Goal: Information Seeking & Learning: Find specific fact

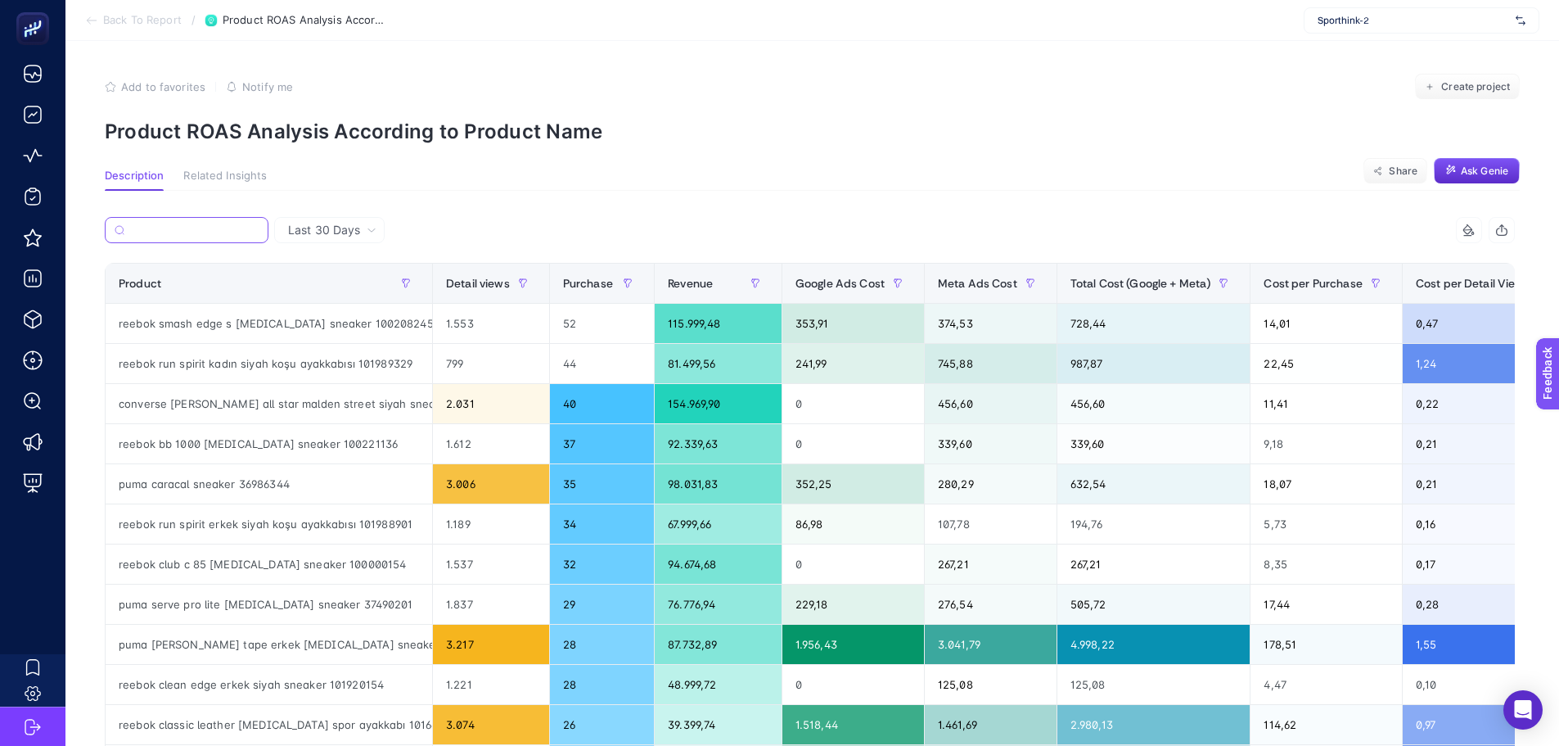
click at [205, 228] on input "Search" at bounding box center [195, 230] width 128 height 12
paste input "12165604-gry"
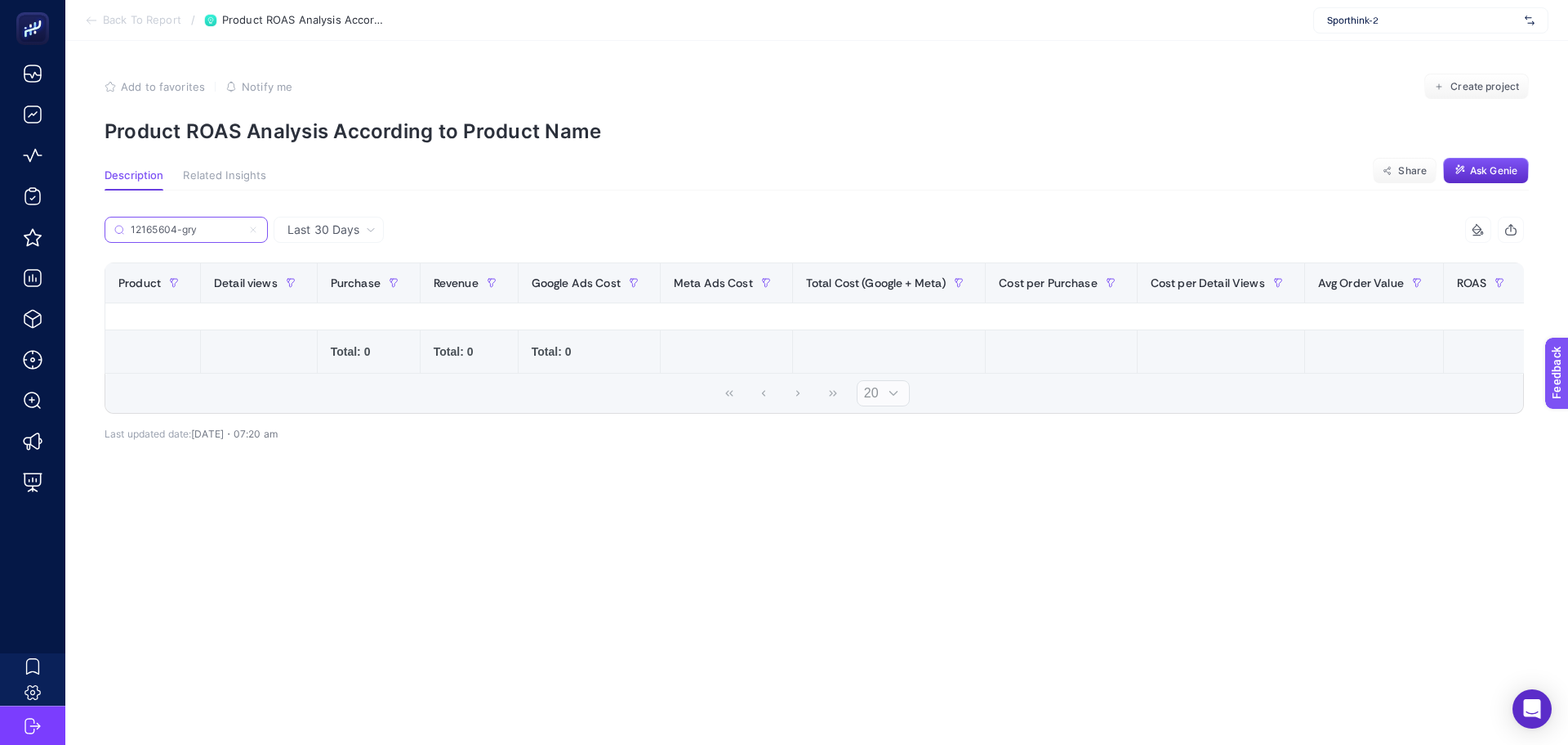
type input "12165604-gry"
click at [364, 224] on div "Last 30 Days" at bounding box center [331, 229] width 101 height 11
click at [326, 299] on li "Last 7 Days" at bounding box center [328, 293] width 101 height 29
click at [228, 225] on input "12165604-gry" at bounding box center [193, 230] width 129 height 12
click at [255, 225] on icon at bounding box center [254, 230] width 10 height 10
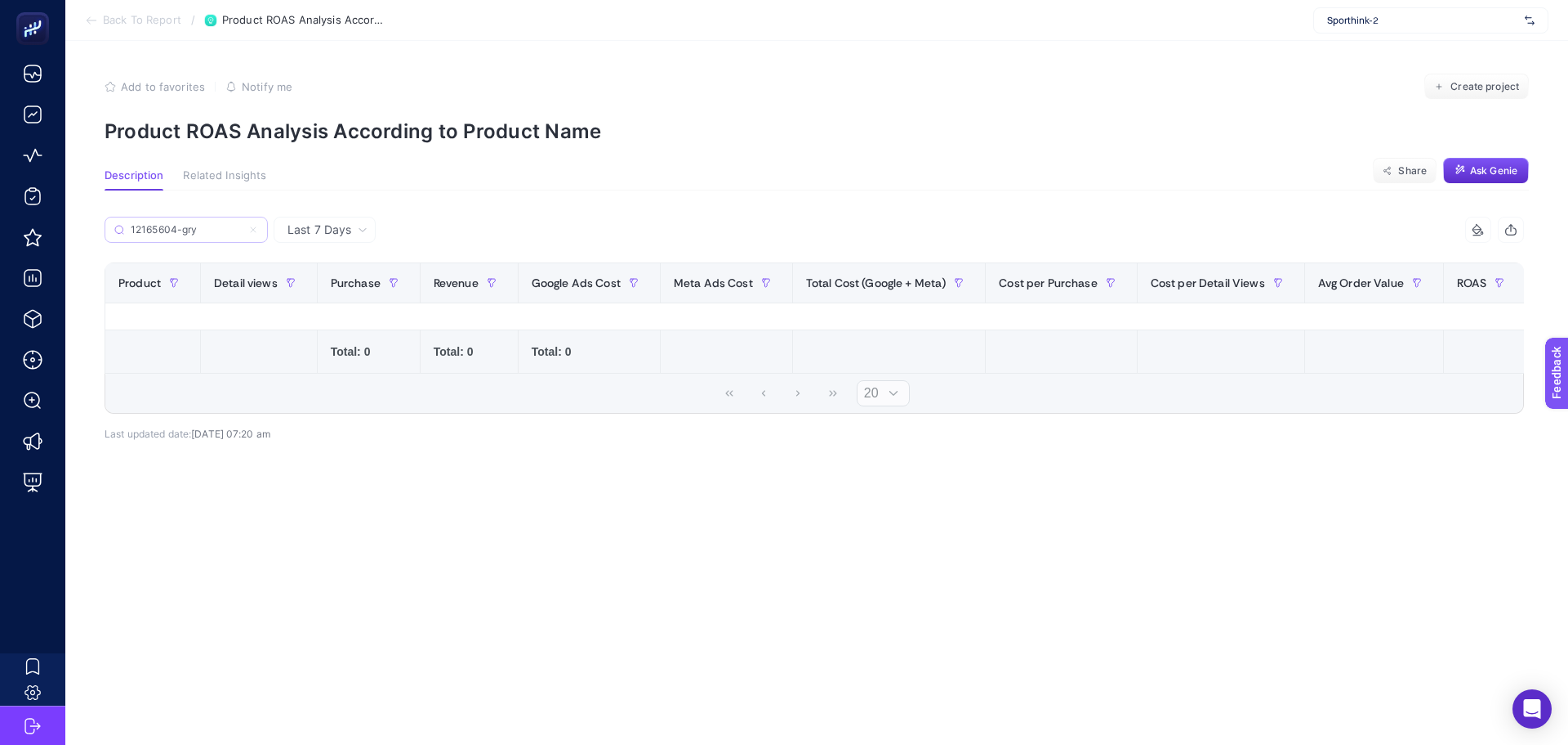
click at [0, 0] on input "12165604-gry" at bounding box center [0, 0] width 0 height 0
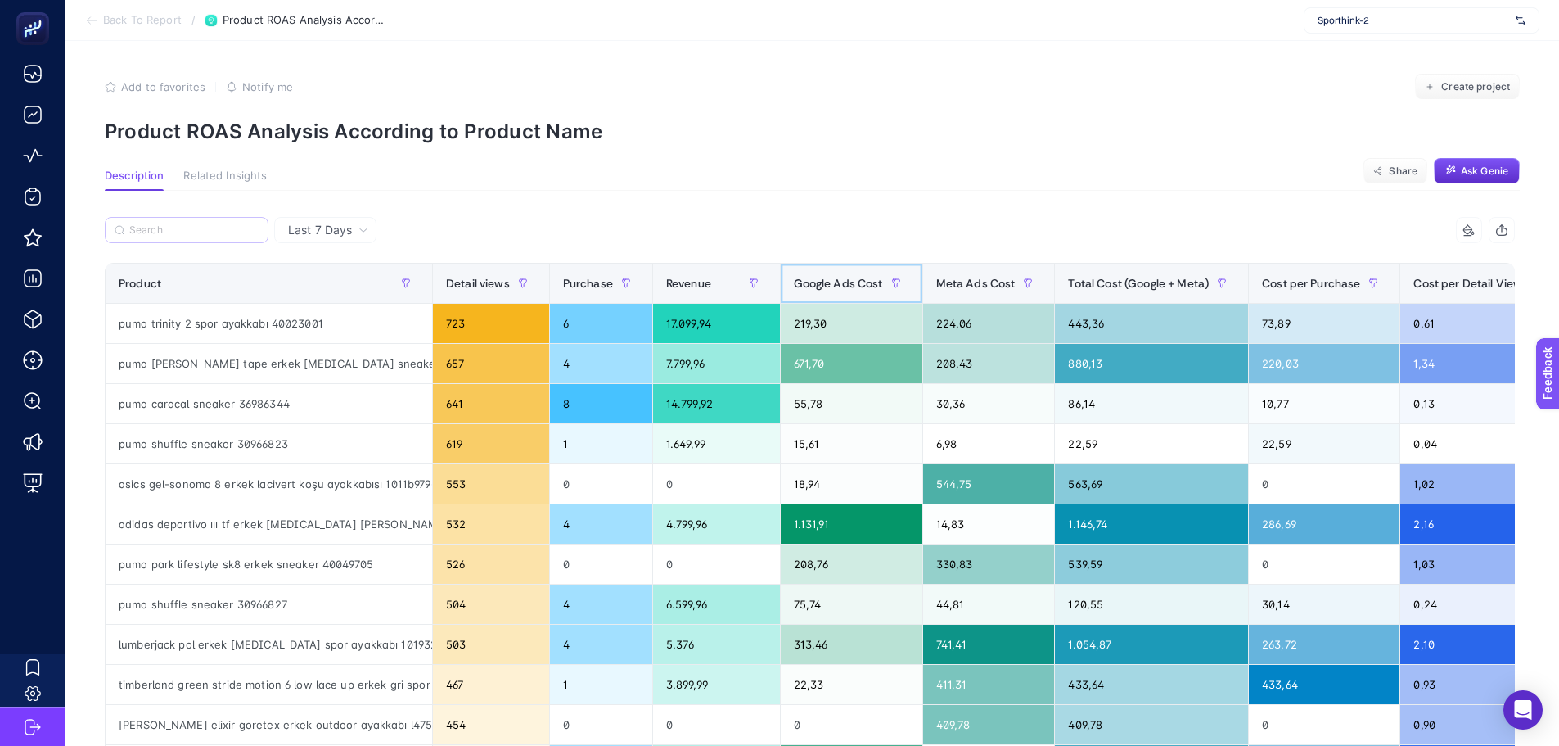
click at [819, 283] on span "Google Ads Cost" at bounding box center [838, 283] width 89 height 13
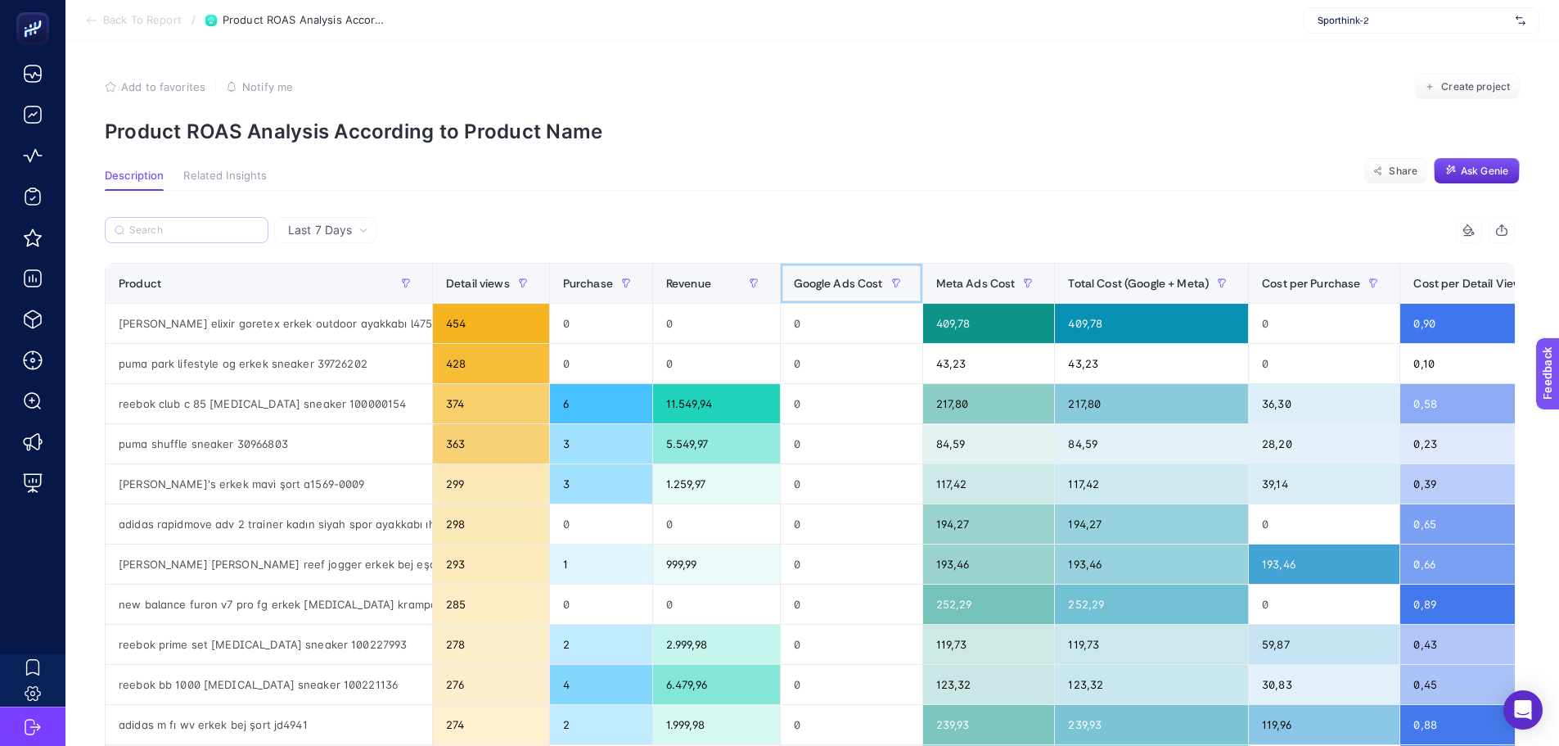
click at [819, 283] on span "Google Ads Cost" at bounding box center [838, 283] width 89 height 13
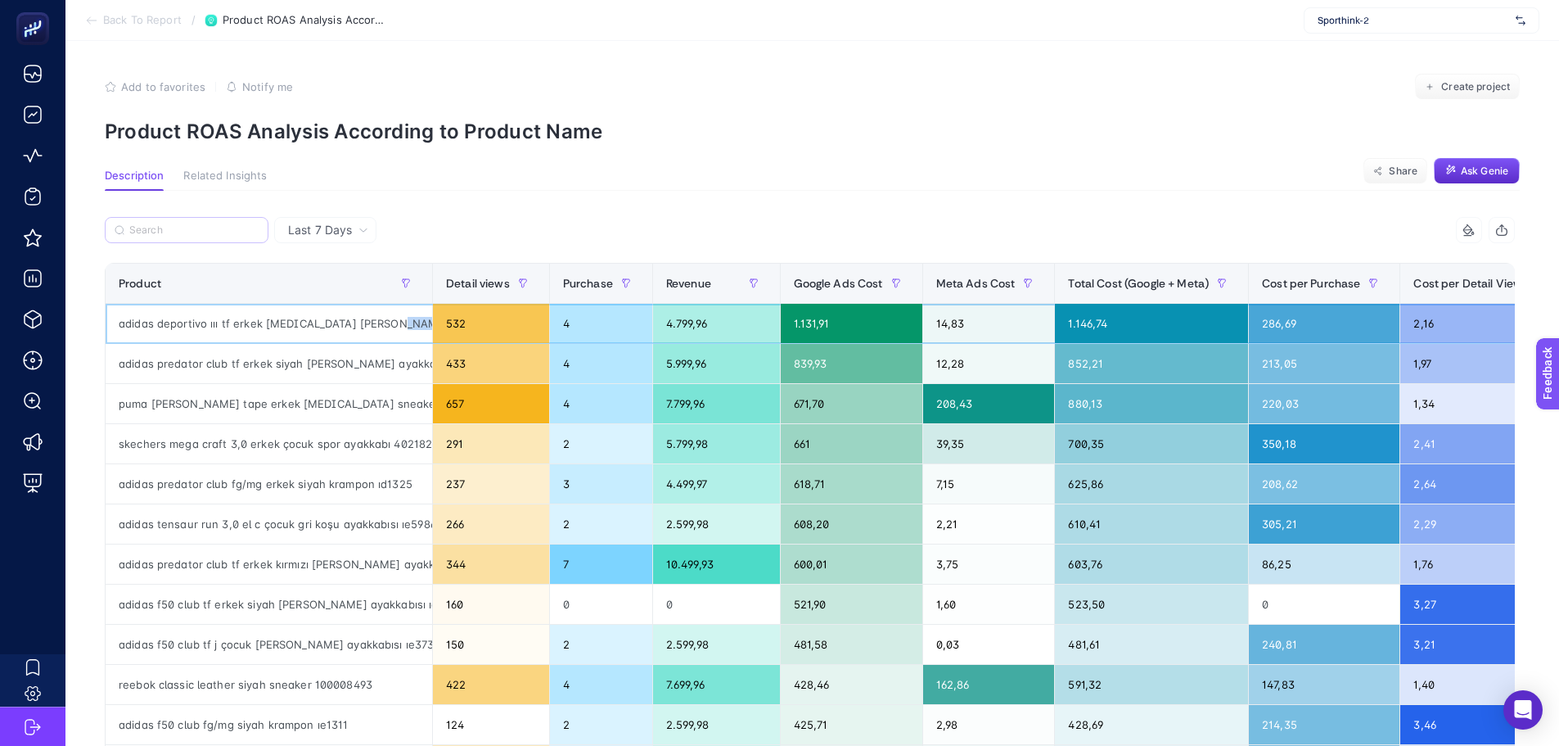
scroll to position [0, 22]
drag, startPoint x: 400, startPoint y: 320, endPoint x: 440, endPoint y: 320, distance: 40.1
click at [440, 320] on tr "adidas deportivo ııı tf erkek [MEDICAL_DATA] [PERSON_NAME] ayakkabısı jp5637 53…" at bounding box center [978, 324] width 1745 height 40
click at [392, 323] on div "adidas deportivo ııı tf erkek [MEDICAL_DATA] [PERSON_NAME] ayakkabısı jp5637" at bounding box center [269, 323] width 327 height 39
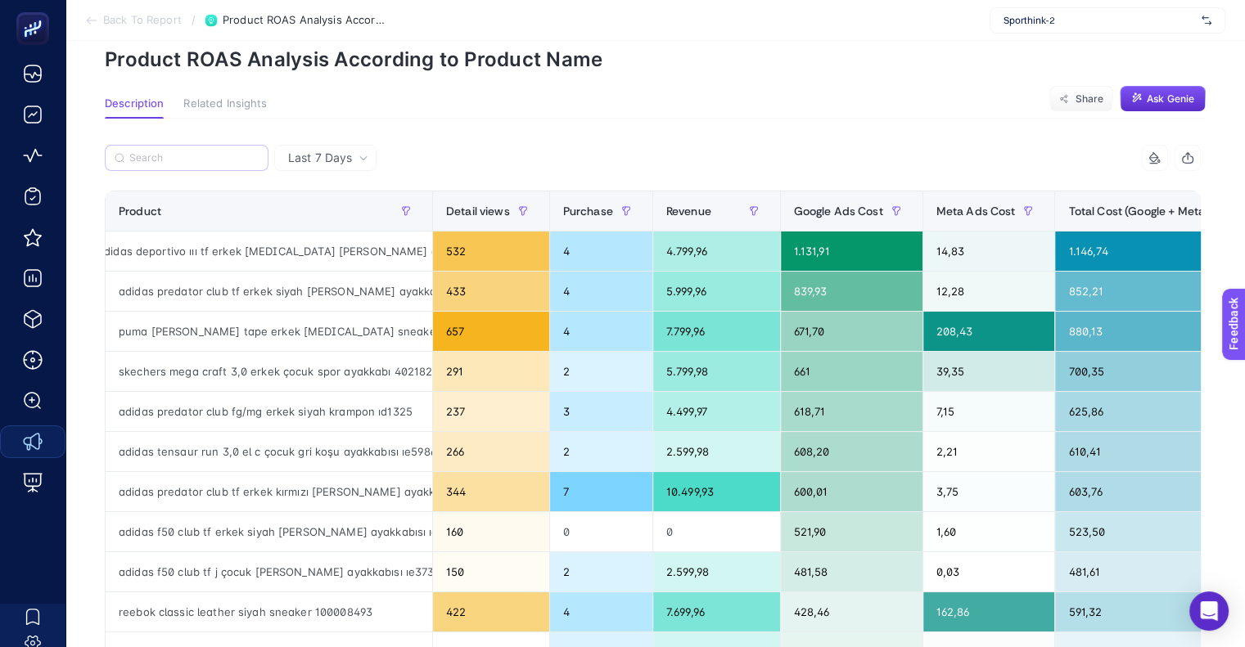
scroll to position [0, 0]
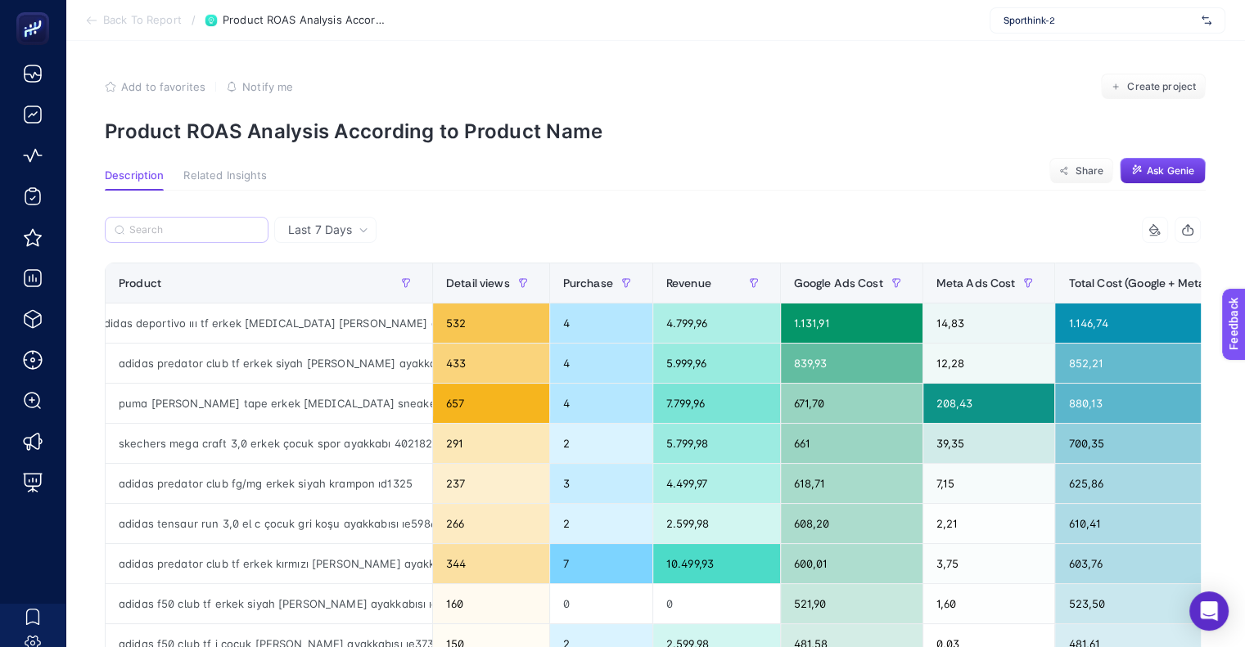
click at [1092, 25] on span "Sporthink-2" at bounding box center [1099, 20] width 192 height 13
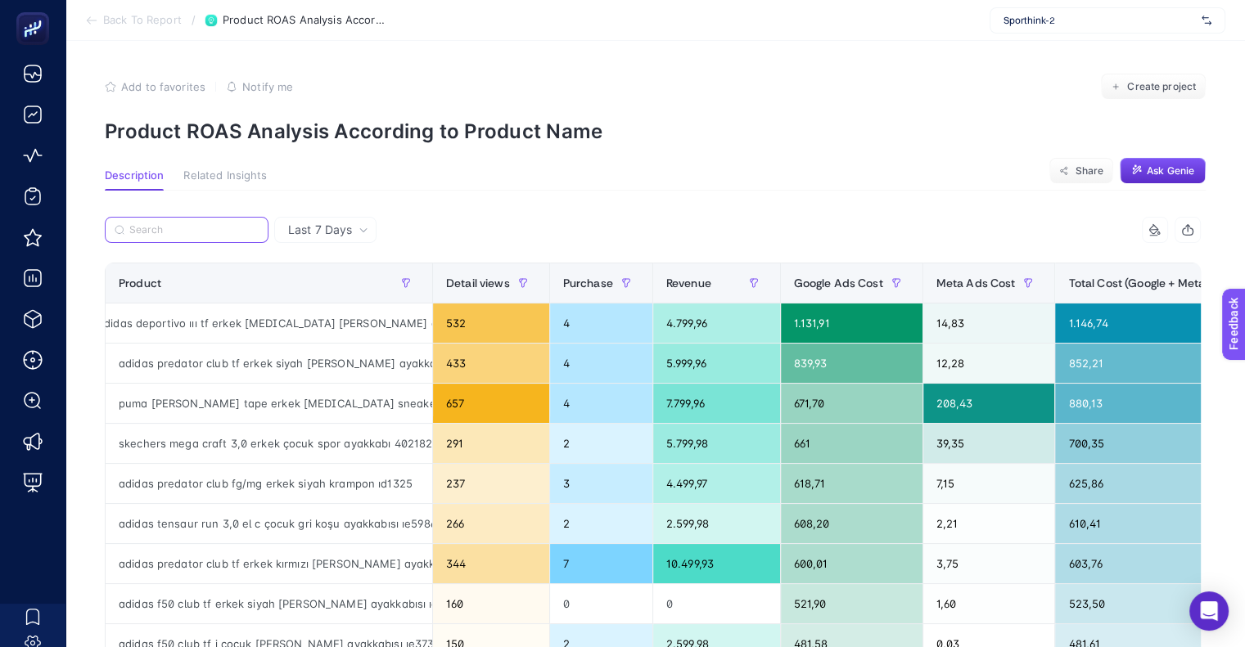
click at [193, 235] on input "Search" at bounding box center [193, 230] width 129 height 12
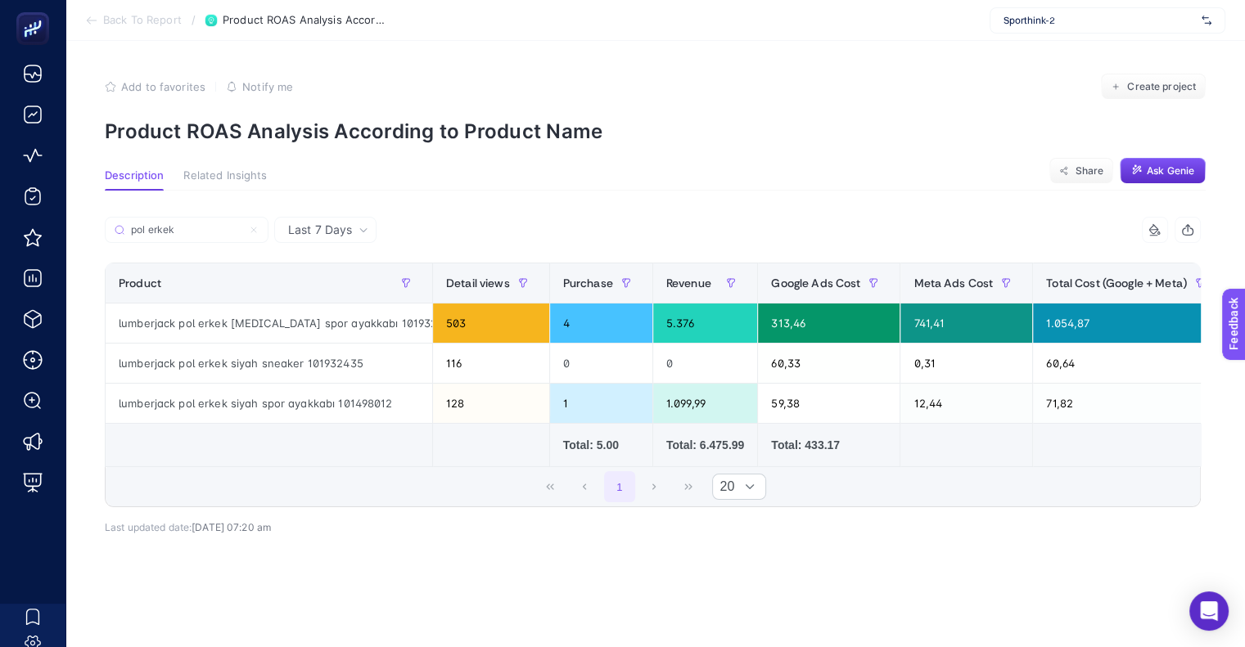
click at [695, 465] on td "Total: 6.475.99" at bounding box center [704, 445] width 105 height 43
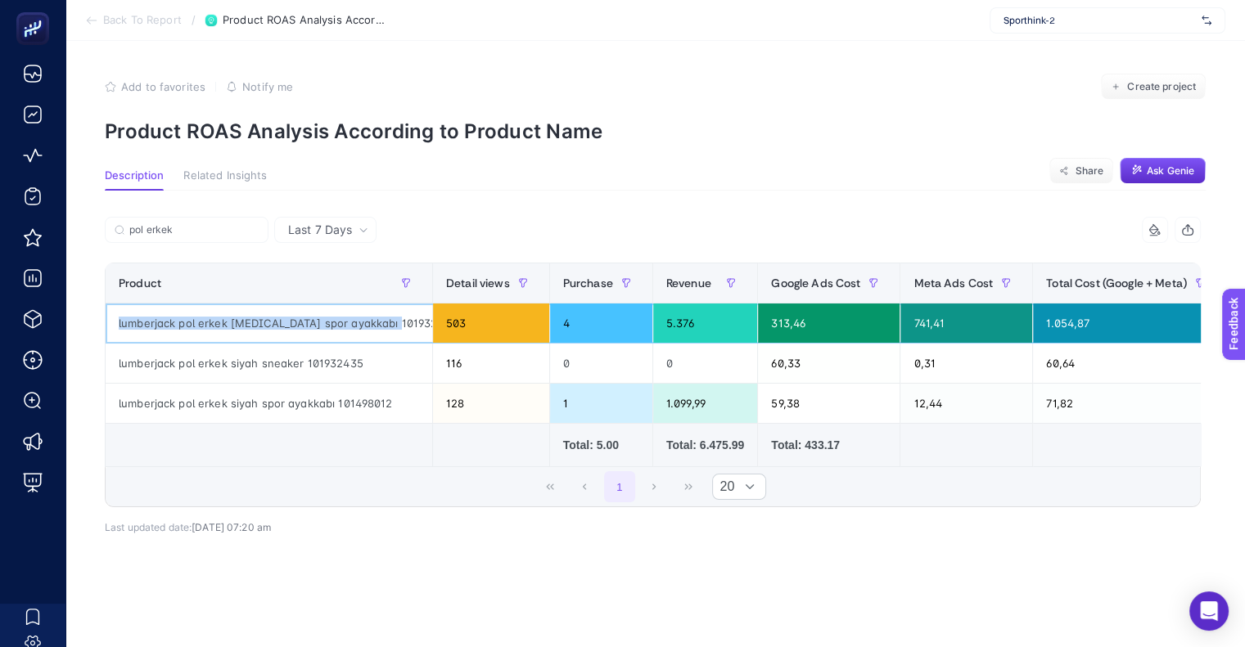
drag, startPoint x: 386, startPoint y: 318, endPoint x: 114, endPoint y: 327, distance: 272.7
click at [114, 327] on div "lumberjack pol erkek [MEDICAL_DATA] spor ayakkabı 101932436" at bounding box center [269, 323] width 327 height 39
copy div "lumberjack pol erkek [MEDICAL_DATA] spor ayakkabı 101932436"
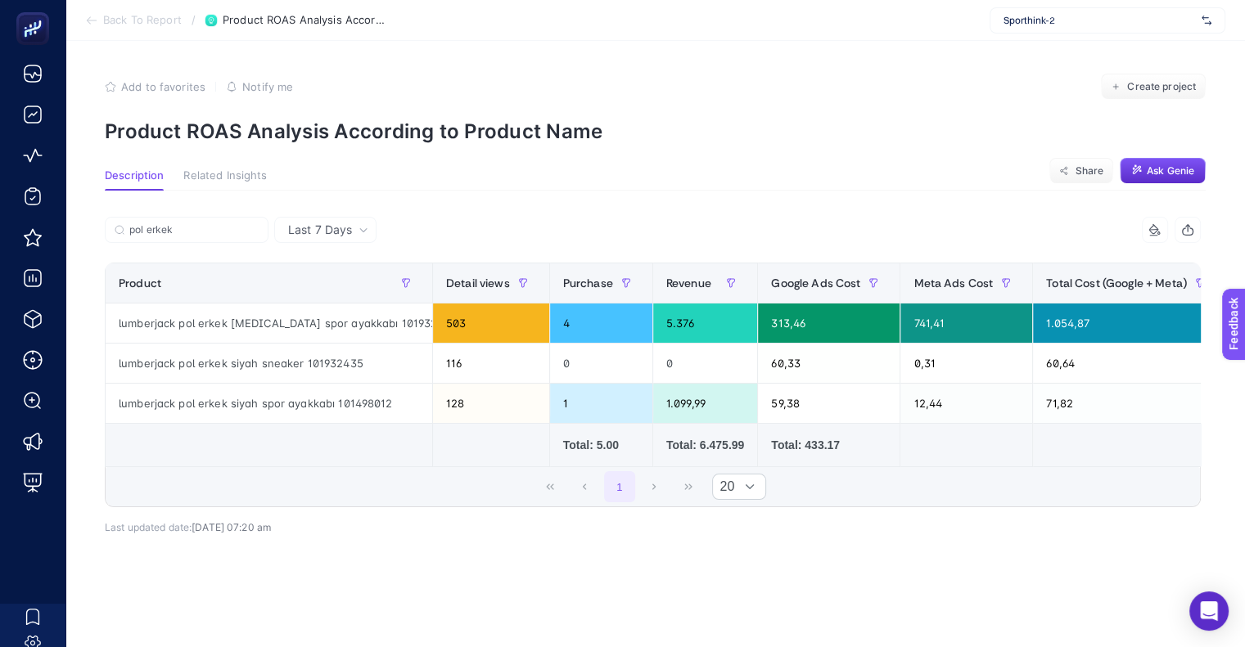
click at [766, 192] on div "Last 7 Days 12165604-gry 10 items selected Product Detail views Purchase Revenu…" at bounding box center [653, 405] width 1122 height 428
click at [202, 224] on input "pol erkek" at bounding box center [193, 230] width 129 height 12
click at [201, 224] on input "pol erkek" at bounding box center [186, 230] width 111 height 12
click at [200, 224] on input "pol erkek" at bounding box center [186, 230] width 111 height 12
paste input "5.376,00"
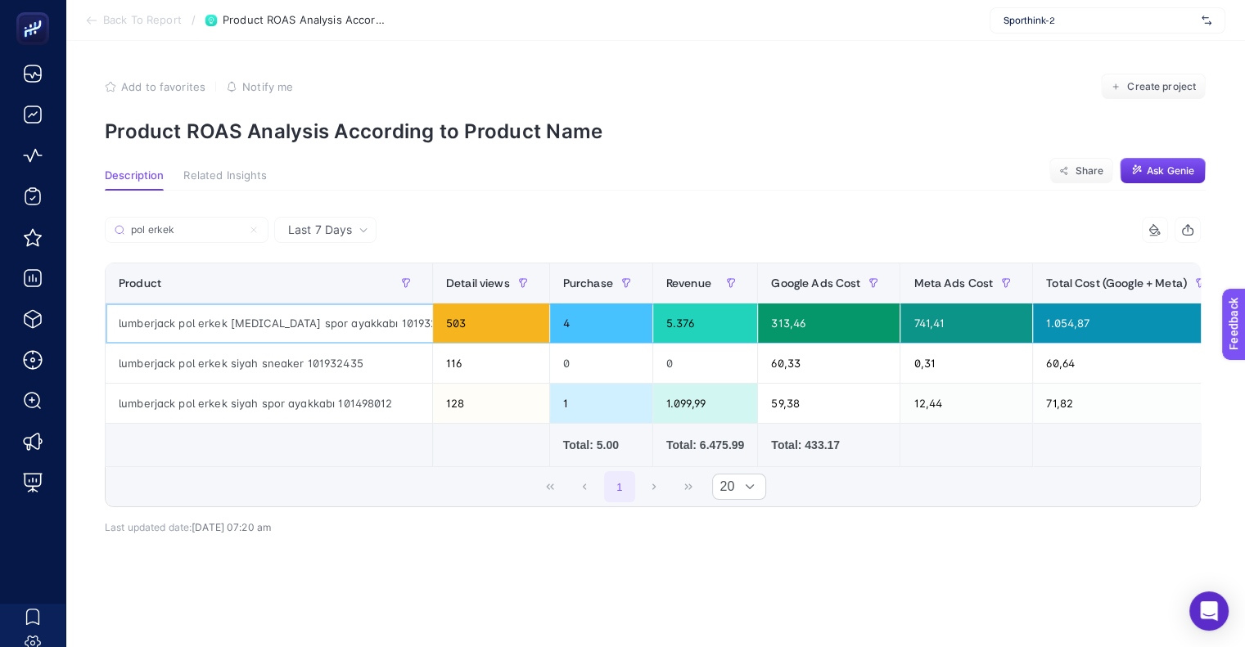
drag, startPoint x: 289, startPoint y: 334, endPoint x: 290, endPoint y: 323, distance: 10.7
click at [289, 333] on div "lumberjack pol erkek [MEDICAL_DATA] spor ayakkabı 101932436" at bounding box center [269, 323] width 327 height 39
click at [290, 322] on div "lumberjack pol erkek [MEDICAL_DATA] spor ayakkabı 101932436" at bounding box center [269, 323] width 327 height 39
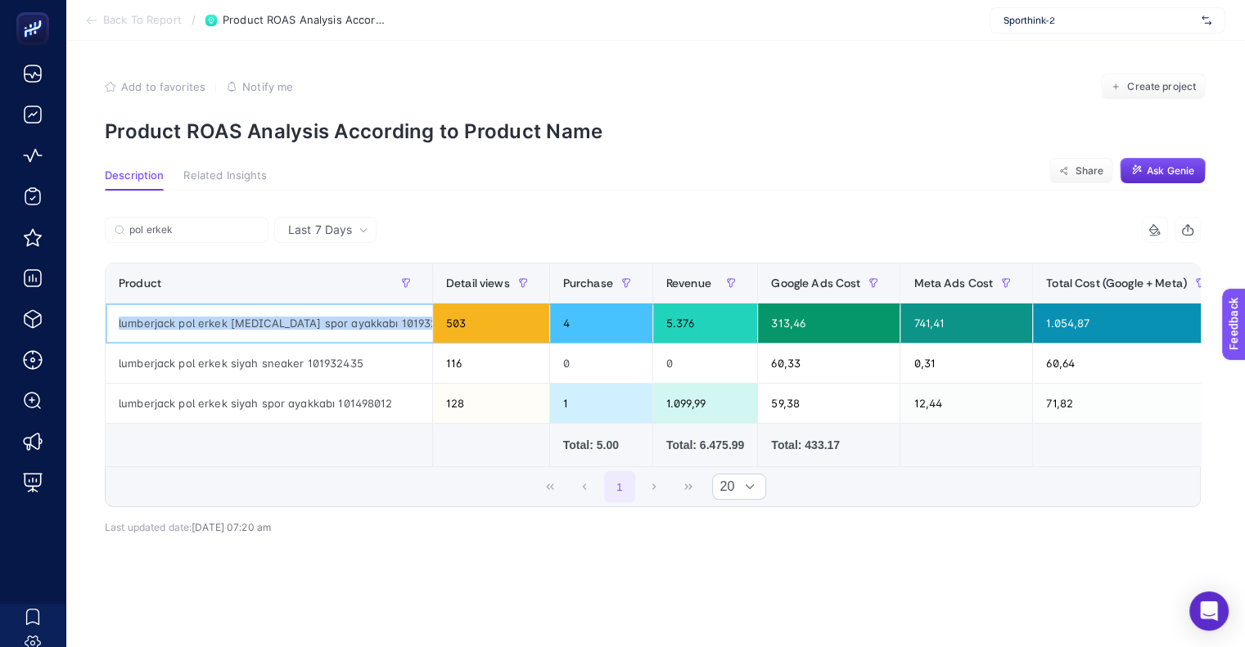
copy tr "lumberjack pol erkek [MEDICAL_DATA] spor ayakkabı 101932436"
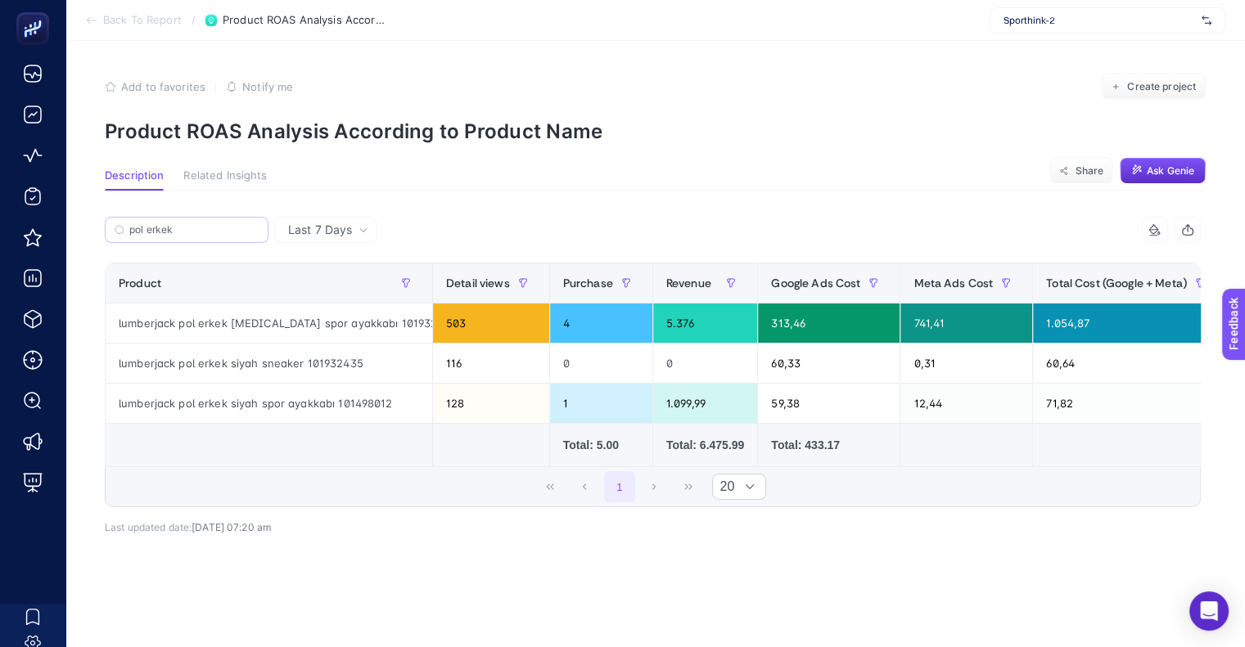
click at [167, 219] on label "pol erkek" at bounding box center [187, 230] width 164 height 26
click at [0, 0] on input "12165604-gry" at bounding box center [0, 0] width 0 height 0
click at [167, 219] on label "pol erkek" at bounding box center [187, 230] width 164 height 26
click at [0, 0] on input "12165604-gry" at bounding box center [0, 0] width 0 height 0
click at [188, 228] on input "pol erkek" at bounding box center [193, 230] width 129 height 12
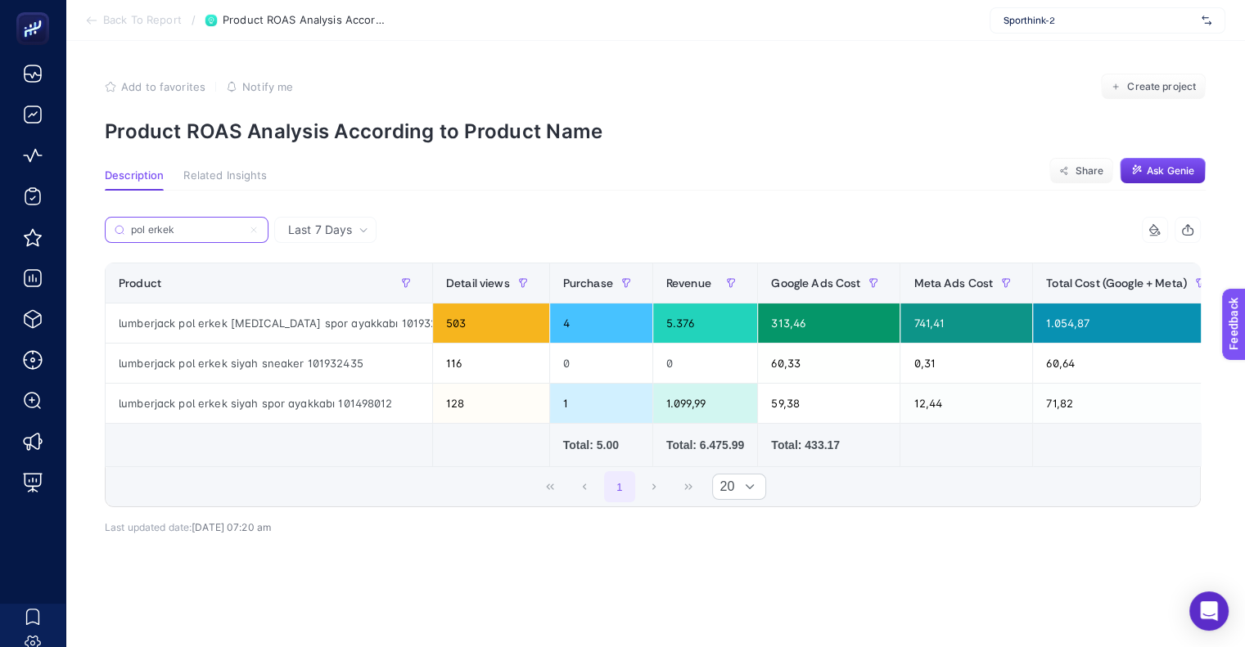
click at [188, 228] on input "pol erkek" at bounding box center [186, 230] width 111 height 12
paste input "lumberjack pol erkek [MEDICAL_DATA] spor ayakkabı 101932436"
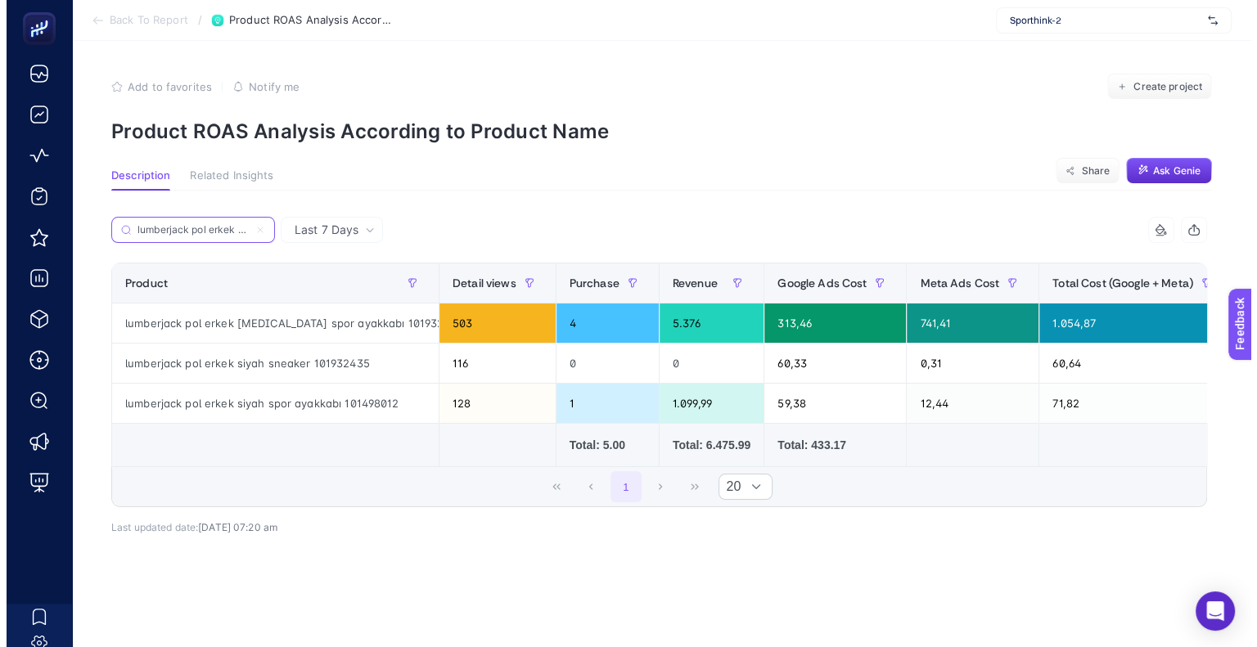
scroll to position [0, 141]
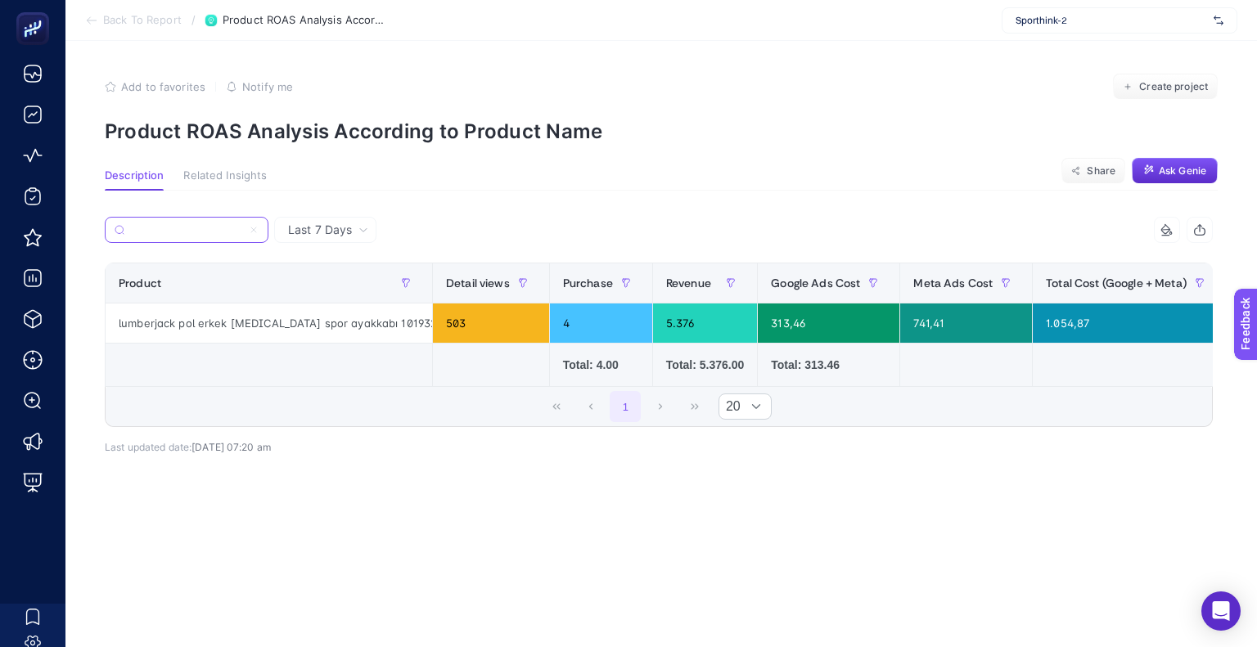
type input "lumberjack pol erkek [MEDICAL_DATA] spor ayakkabı 101932436"
drag, startPoint x: 642, startPoint y: 384, endPoint x: 706, endPoint y: 382, distance: 63.9
click at [686, 382] on td "Total: 5.376.00" at bounding box center [704, 365] width 105 height 43
drag, startPoint x: 949, startPoint y: 424, endPoint x: 908, endPoint y: 413, distance: 43.1
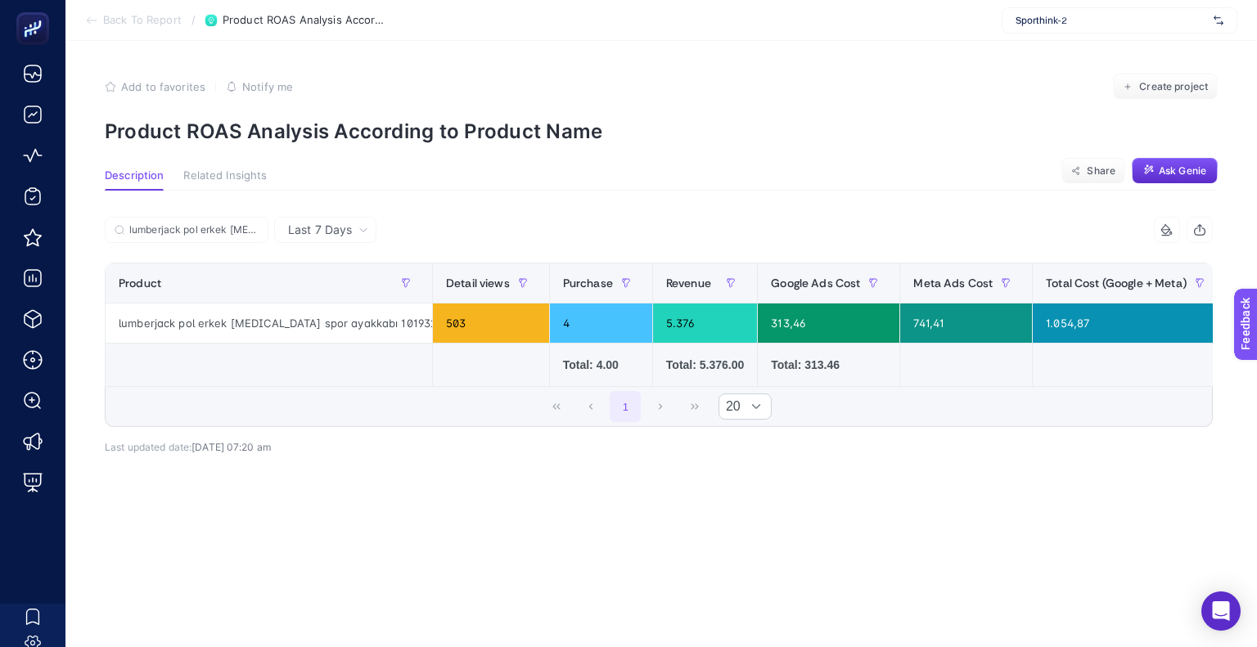
click at [949, 425] on div "1 20" at bounding box center [659, 406] width 1107 height 39
drag, startPoint x: 638, startPoint y: 317, endPoint x: 681, endPoint y: 330, distance: 44.5
click at [681, 330] on div "5.376" at bounding box center [705, 323] width 104 height 39
copy div "5.376"
click at [438, 499] on div "Last 7 Days 12165604-gry 10 items selected Product Detail views Purchase Revenu…" at bounding box center [659, 378] width 1134 height 322
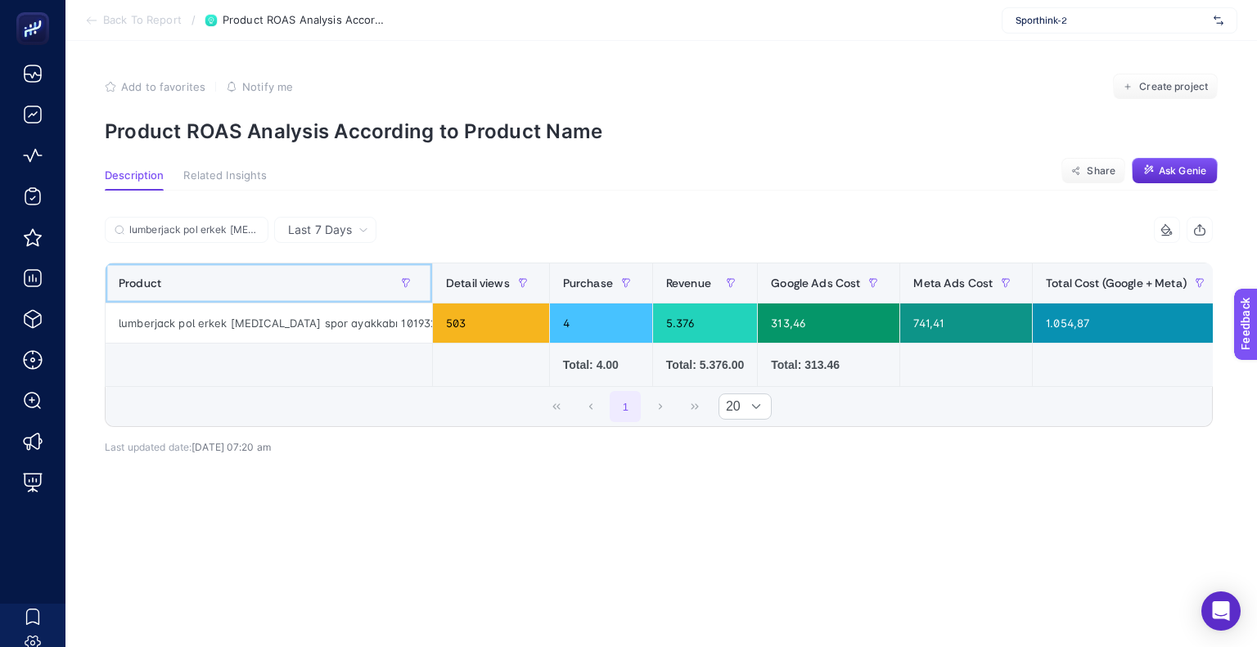
drag, startPoint x: 110, startPoint y: 277, endPoint x: 288, endPoint y: 348, distance: 191.4
click at [501, 358] on table "Product Detail views Purchase Revenue Google Ads Cost Meta Ads Cost Total Cost …" at bounding box center [967, 325] width 1724 height 124
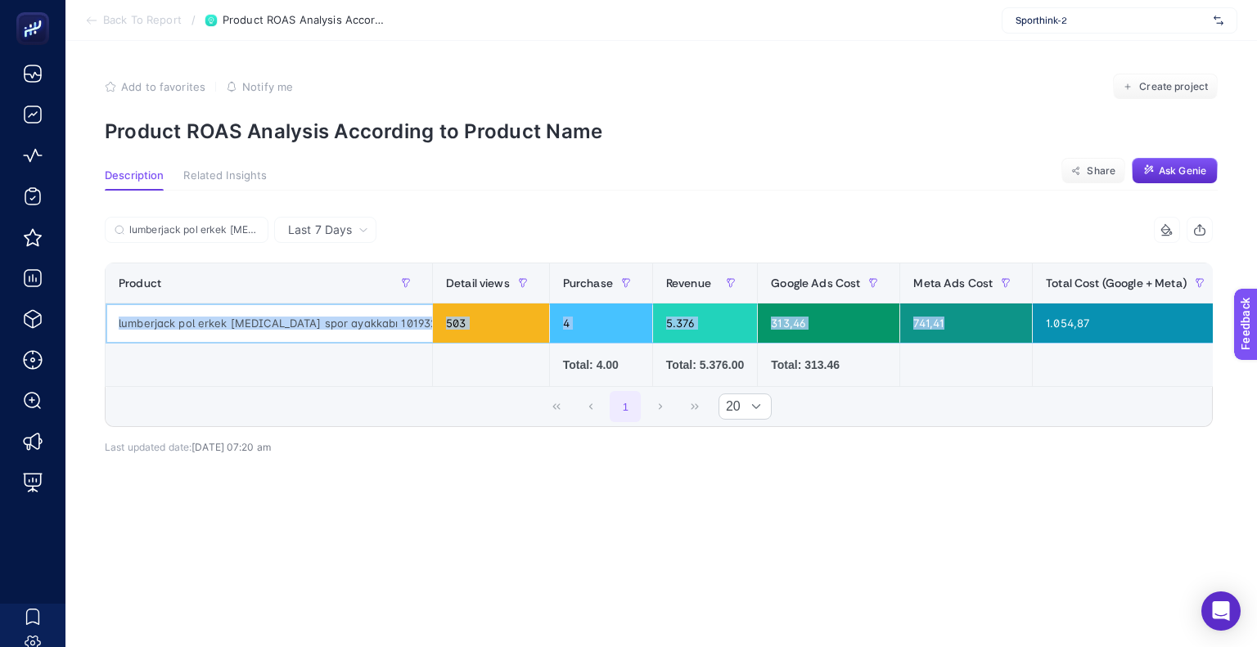
drag, startPoint x: 106, startPoint y: 326, endPoint x: 942, endPoint y: 318, distance: 835.7
click at [942, 318] on tr "lumberjack pol erkek [MEDICAL_DATA] spor ayakkabı 101932436 503 4 5.376 313,46 …" at bounding box center [967, 324] width 1723 height 40
copy tr "lumberjack pol erkek [MEDICAL_DATA] spor ayakkabı 101932436 503 4 5.376 313,46 …"
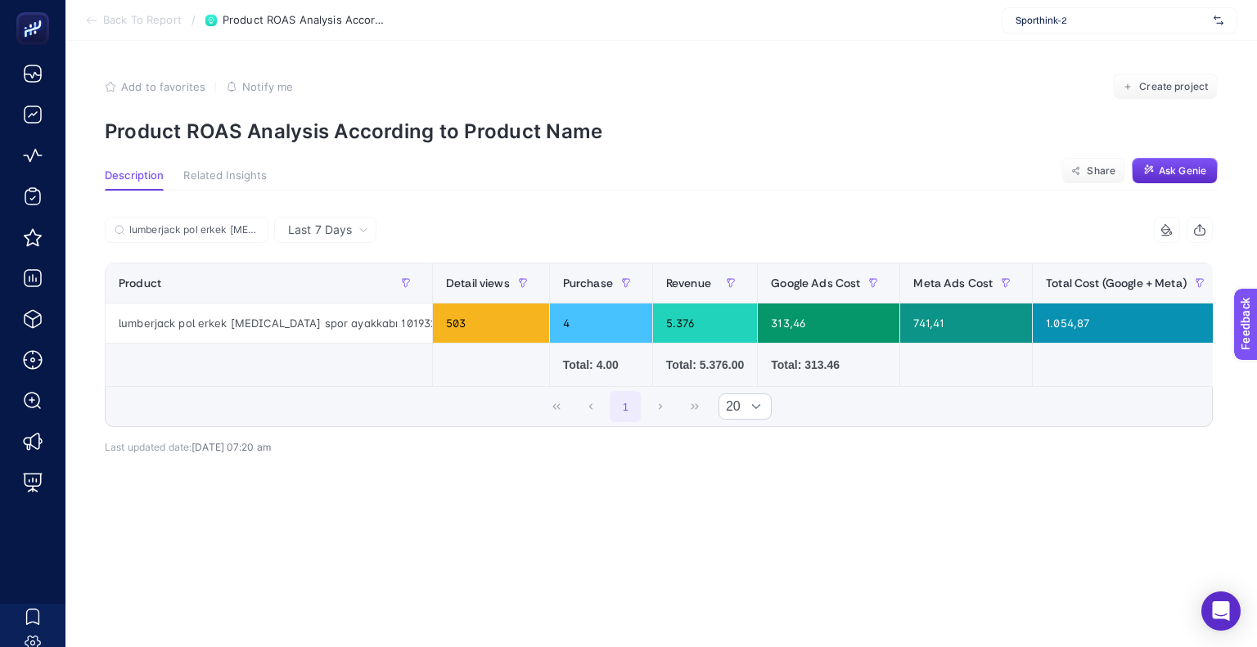
click at [981, 532] on div "Last 7 Days 12165604-gry 10 items selected Product Detail views Purchase Revenu…" at bounding box center [659, 378] width 1134 height 322
